Goal: Navigation & Orientation: Find specific page/section

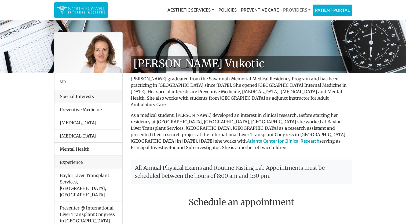
click at [291, 8] on link "Providers" at bounding box center [297, 10] width 32 height 11
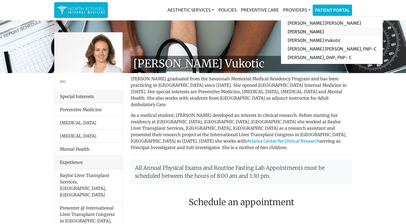
click at [294, 32] on link "[PERSON_NAME]" at bounding box center [332, 31] width 102 height 9
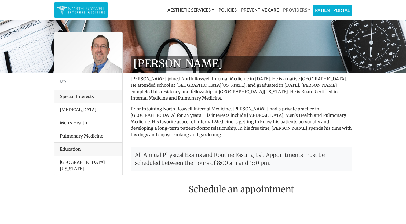
click at [289, 10] on link "Providers" at bounding box center [297, 10] width 32 height 11
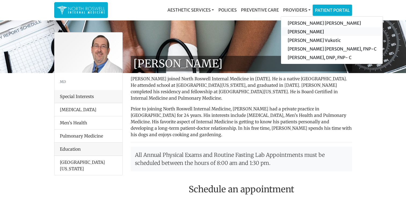
click at [289, 30] on link "[PERSON_NAME]" at bounding box center [332, 31] width 102 height 9
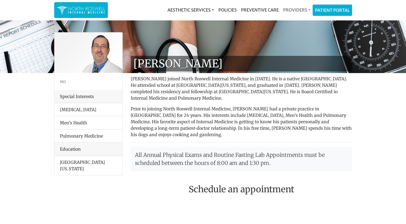
click at [287, 8] on link "Providers" at bounding box center [297, 10] width 32 height 11
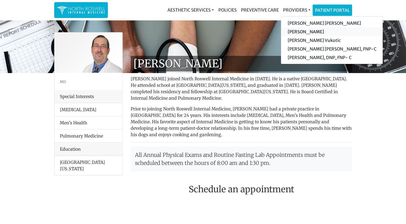
click at [293, 32] on link "[PERSON_NAME]" at bounding box center [332, 31] width 102 height 9
